Goal: Task Accomplishment & Management: Use online tool/utility

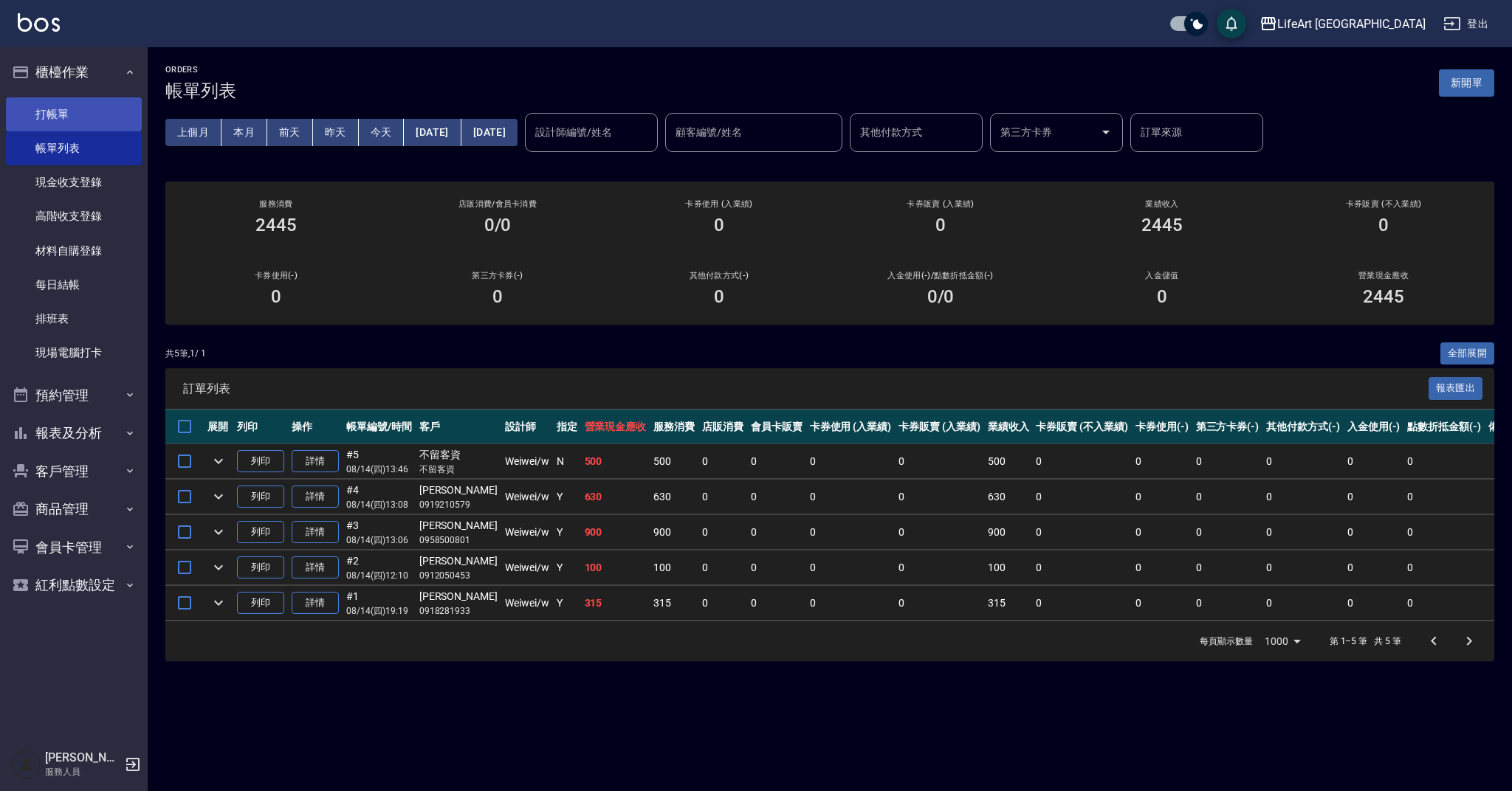
click at [94, 114] on link "打帳單" at bounding box center [73, 114] width 136 height 34
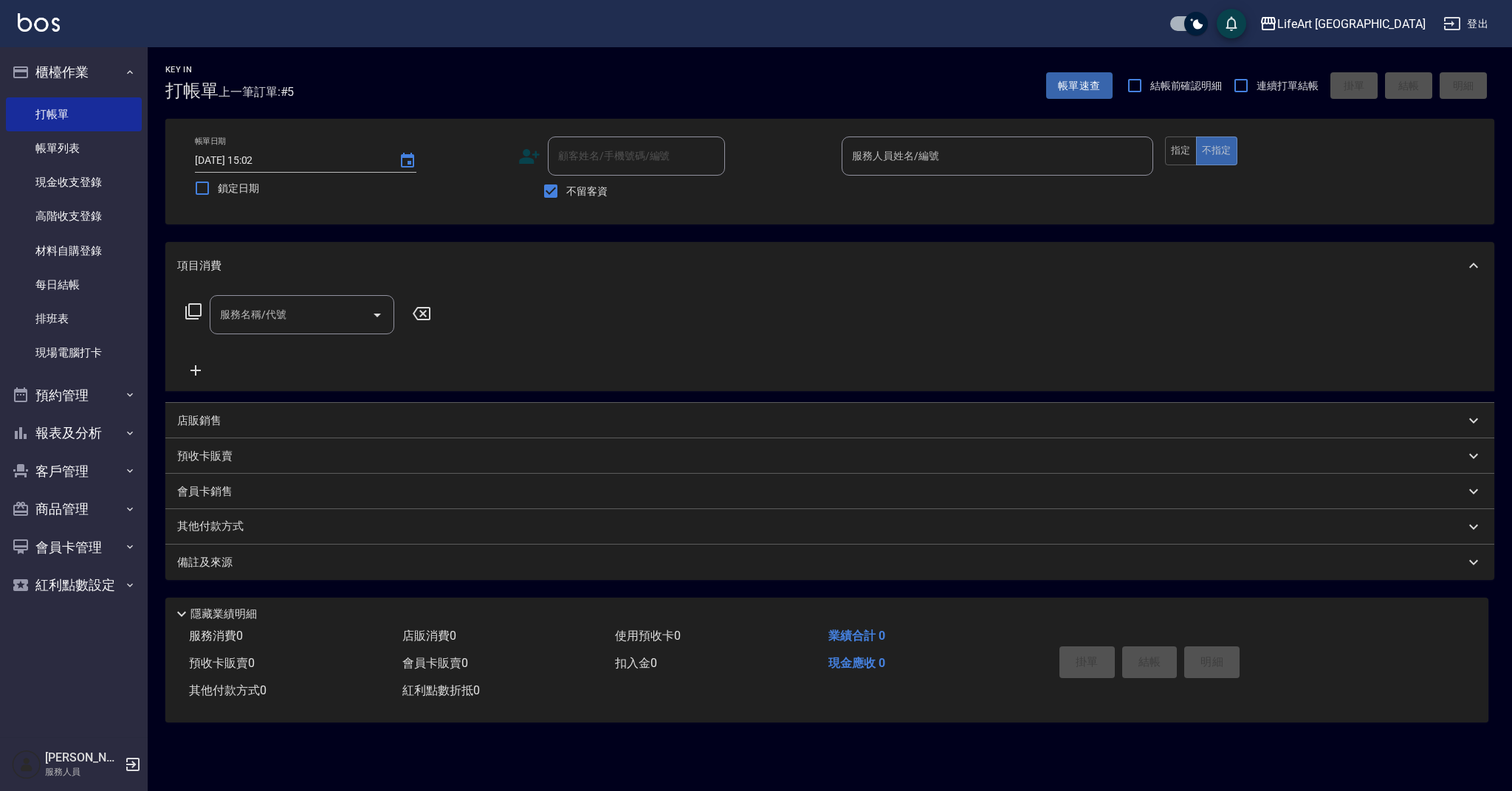
click at [606, 147] on input "顧客姓名/手機號碼/編號" at bounding box center [637, 156] width 164 height 26
click at [548, 192] on input "不留客資" at bounding box center [551, 191] width 31 height 31
checkbox input "false"
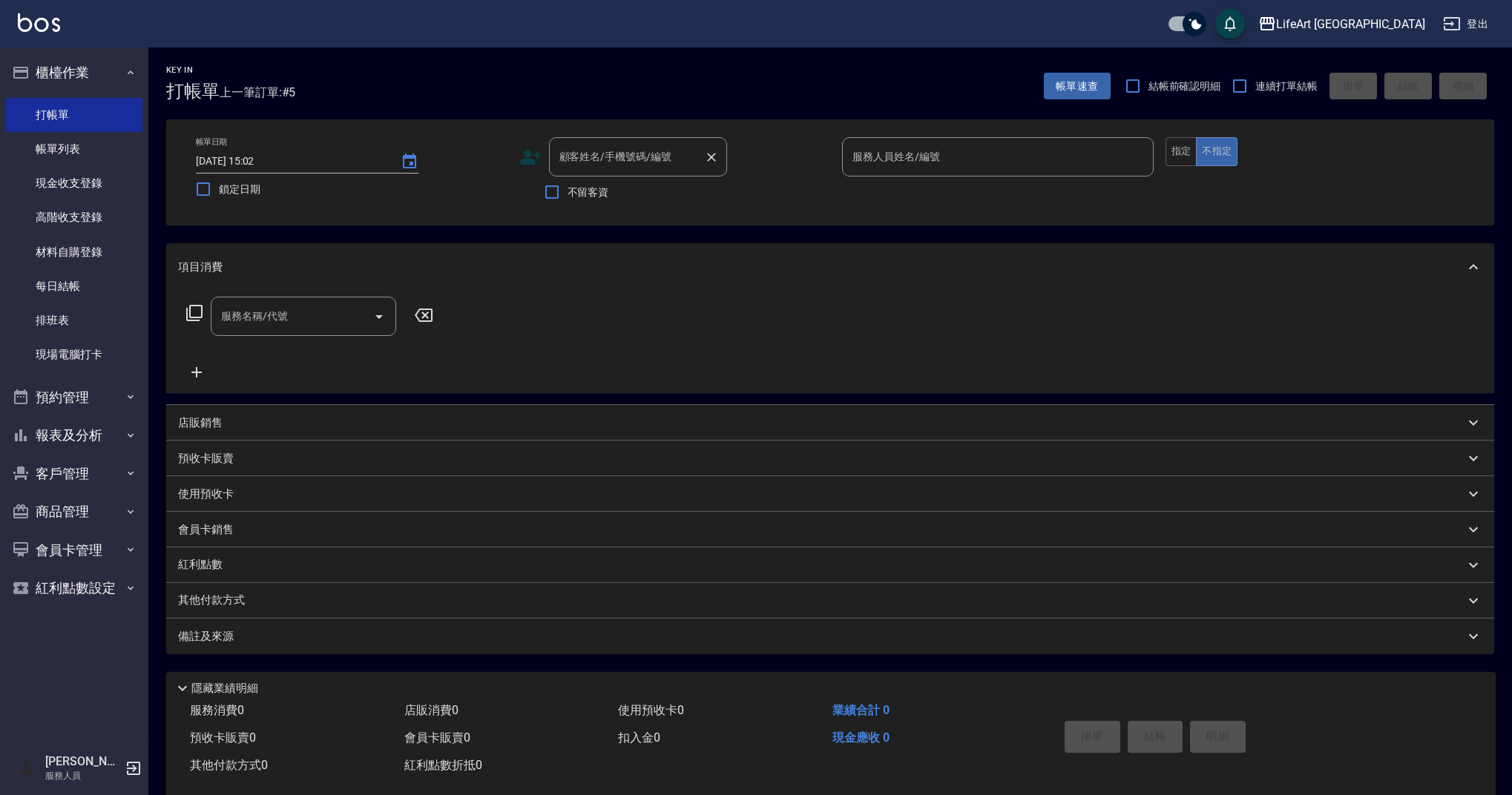
click at [631, 152] on div "顧客姓名/手機號碼/編號 顧客姓名/手機號碼/編號" at bounding box center [638, 157] width 178 height 40
type input "[PERSON_NAME]/0977111666/null"
type input "Ashely-A"
click at [536, 155] on icon at bounding box center [531, 158] width 23 height 23
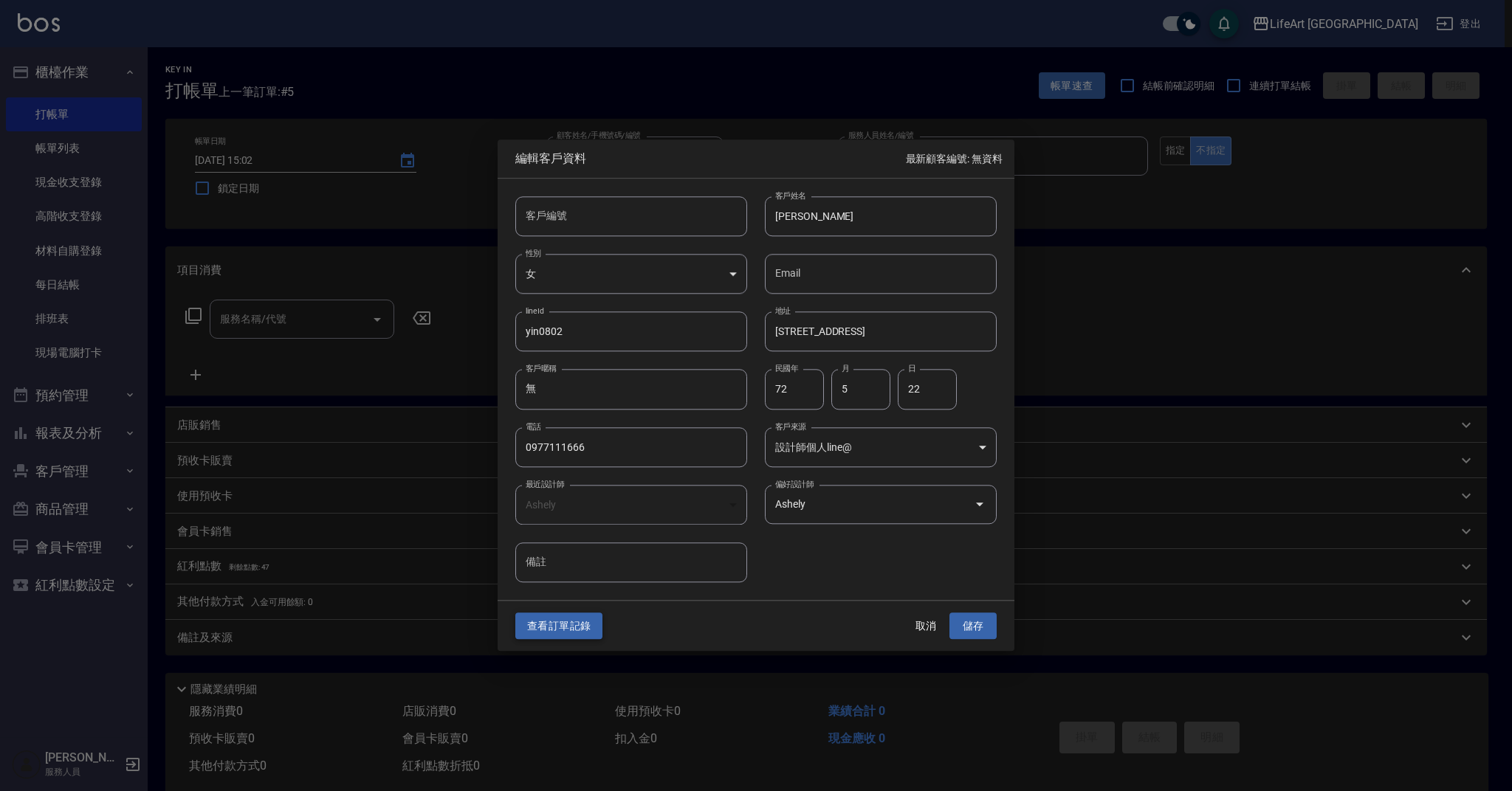
click at [571, 628] on button "查看訂單記錄" at bounding box center [559, 626] width 87 height 27
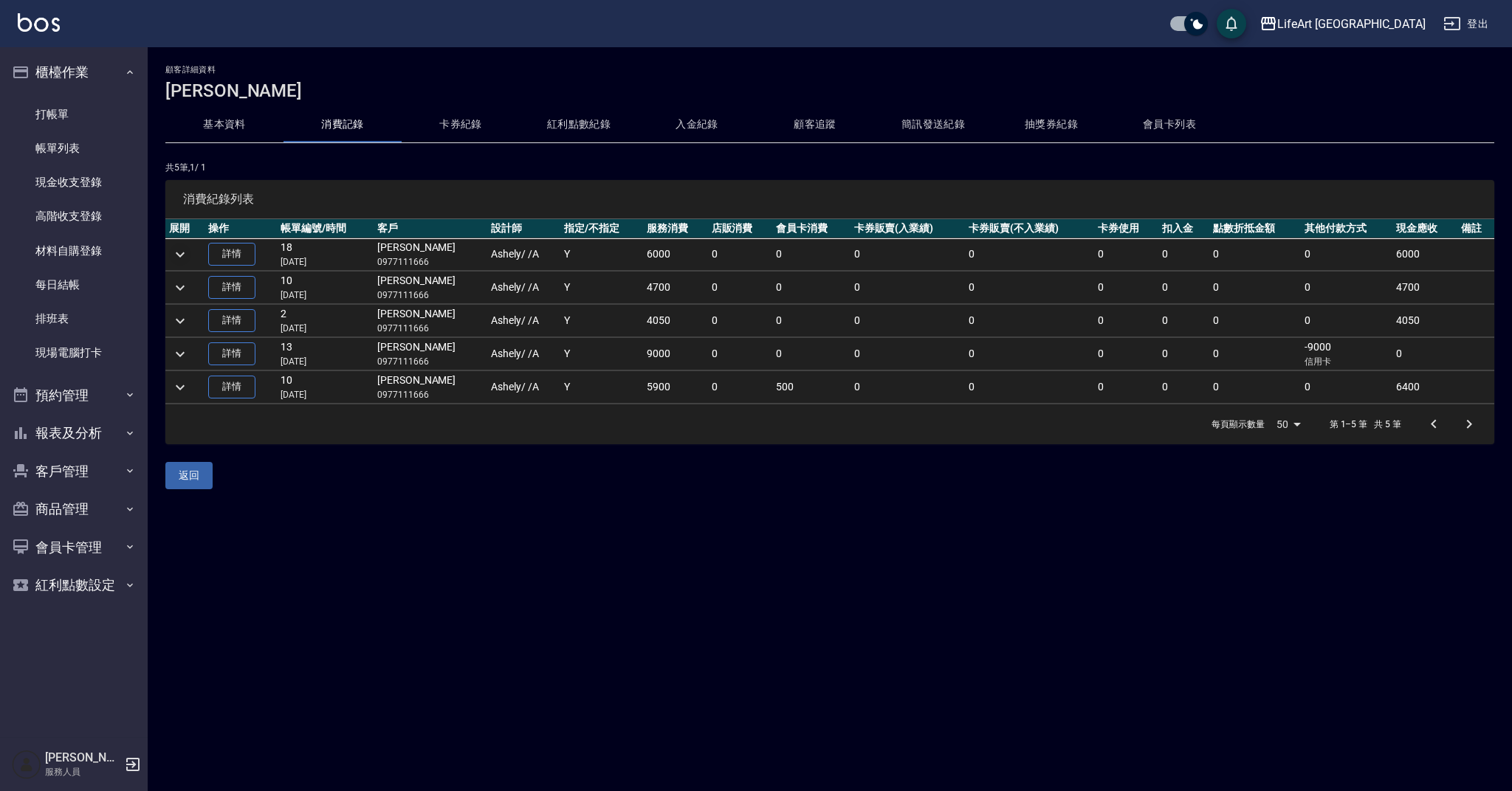
click at [184, 253] on icon "expand row" at bounding box center [180, 254] width 18 height 18
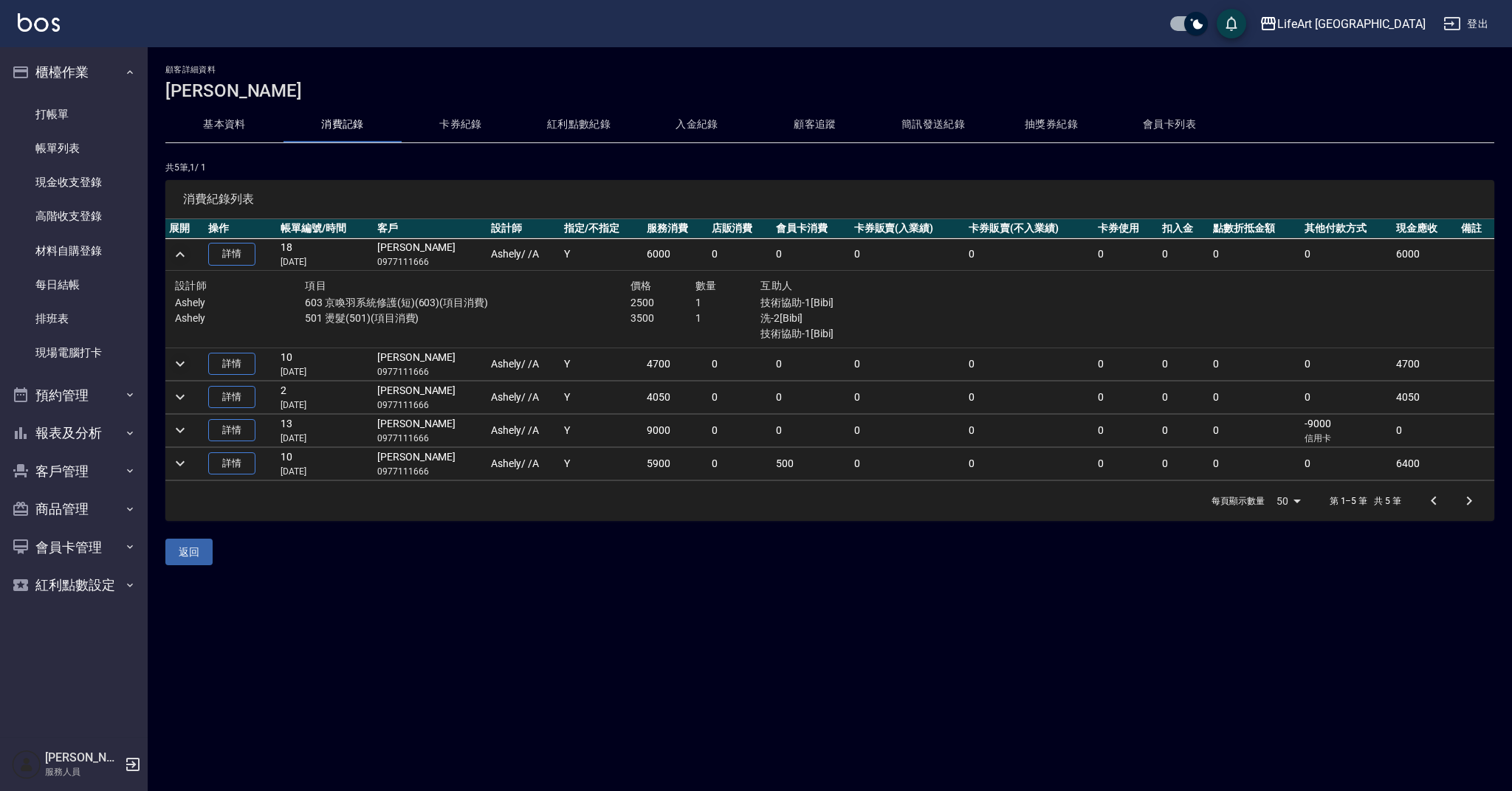
click at [172, 365] on icon "expand row" at bounding box center [180, 364] width 18 height 18
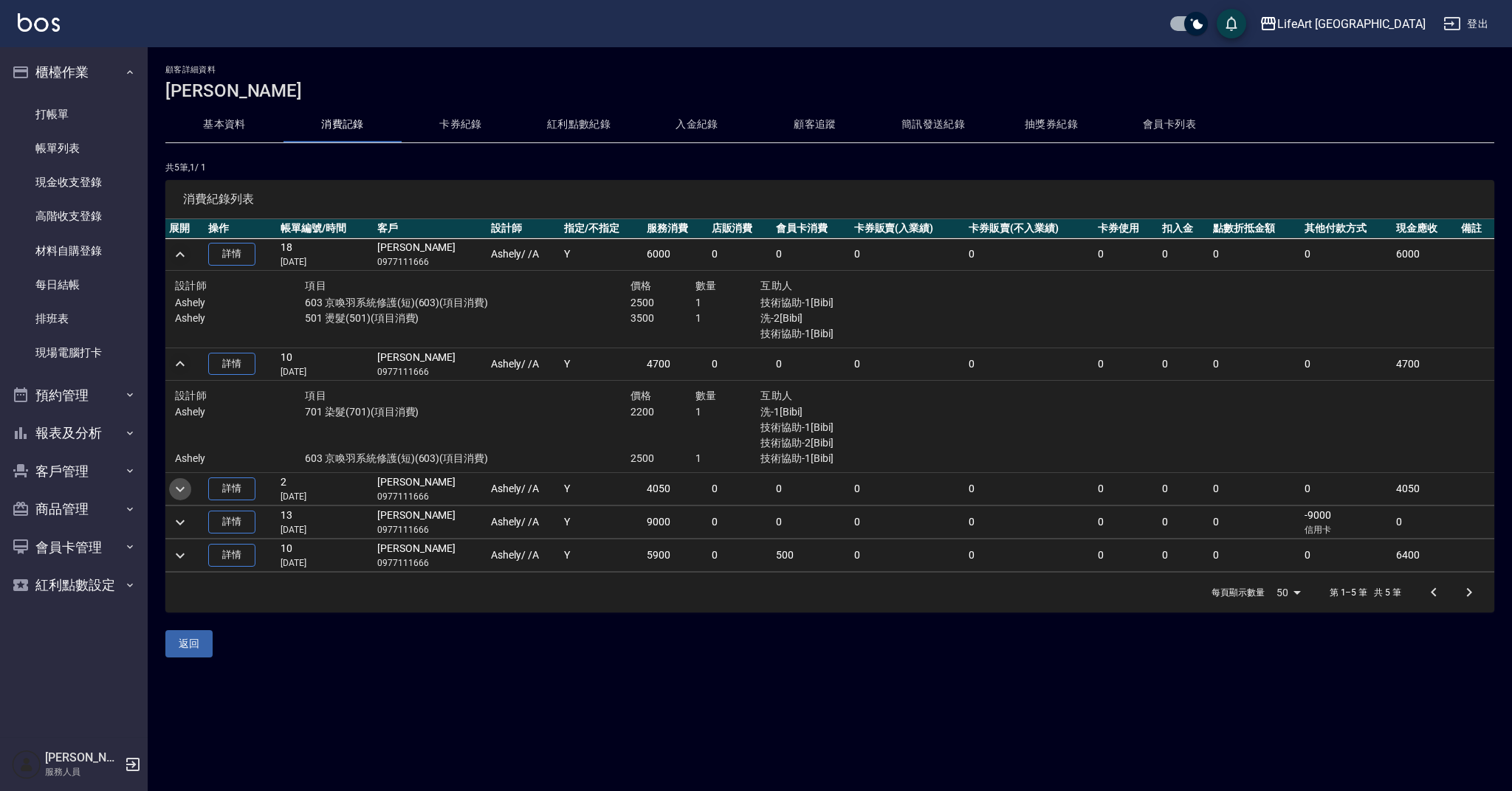
click at [184, 494] on icon "expand row" at bounding box center [180, 489] width 18 height 18
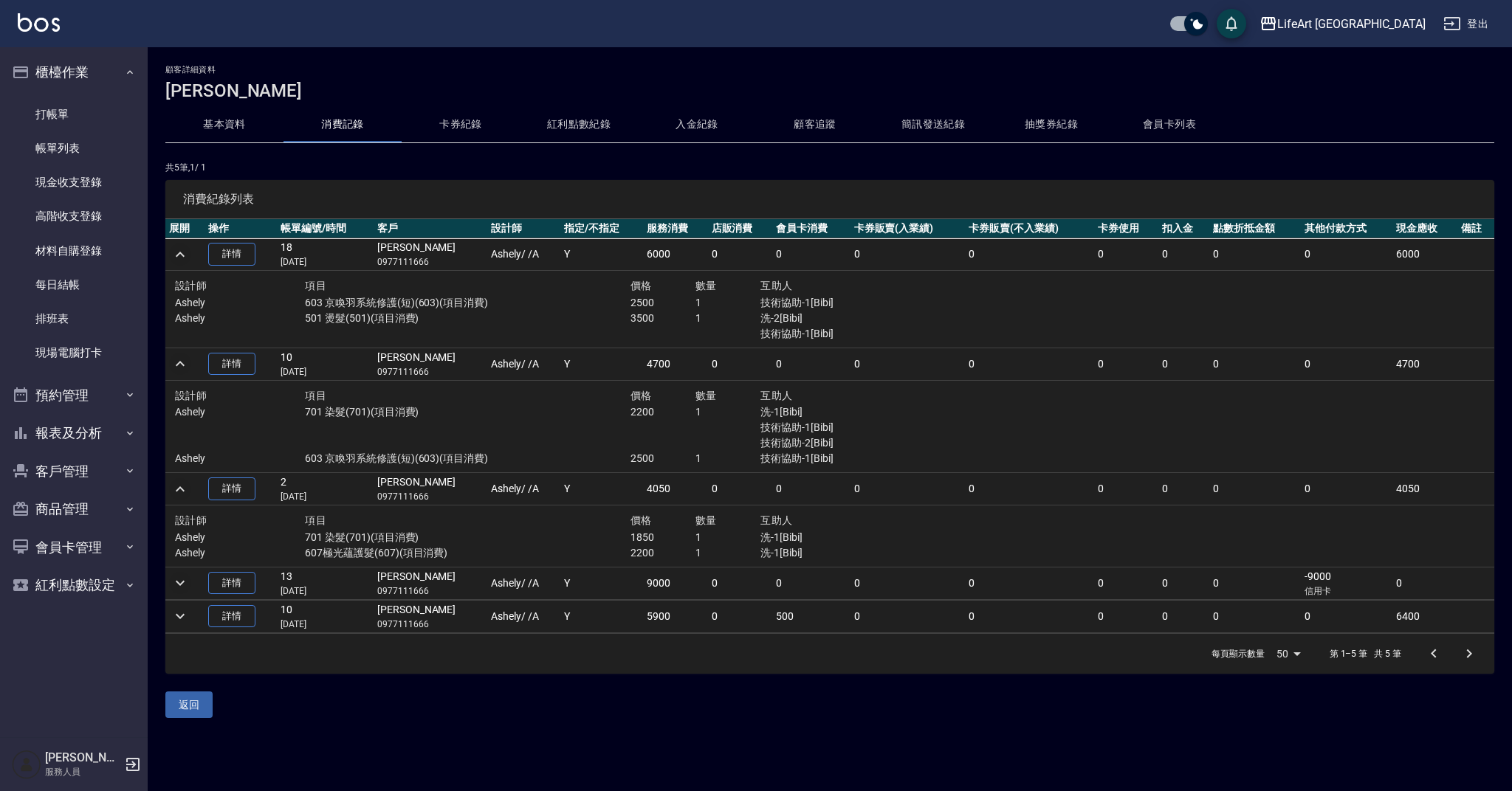
click at [180, 585] on icon "expand row" at bounding box center [180, 583] width 18 height 18
